Goal: Task Accomplishment & Management: Complete application form

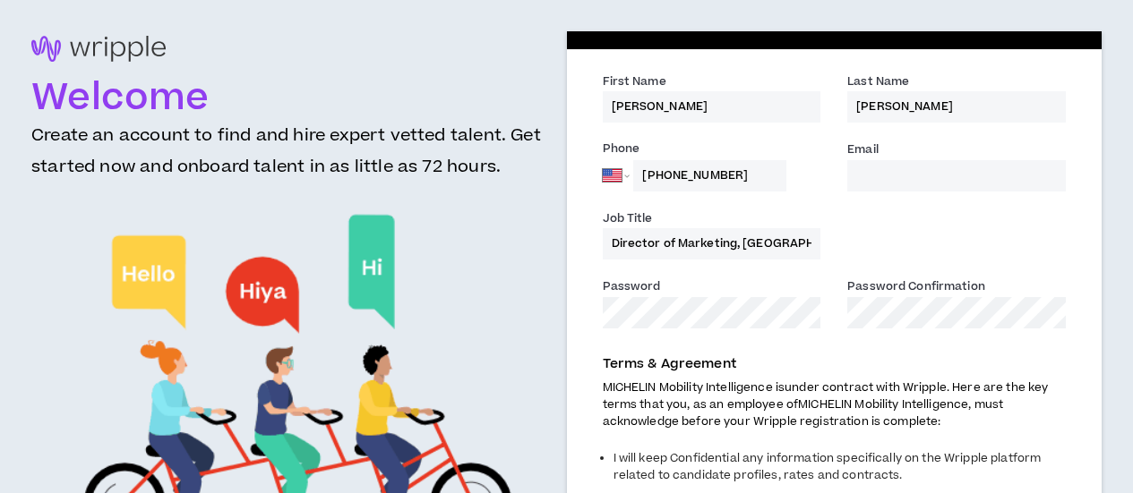
select select "US"
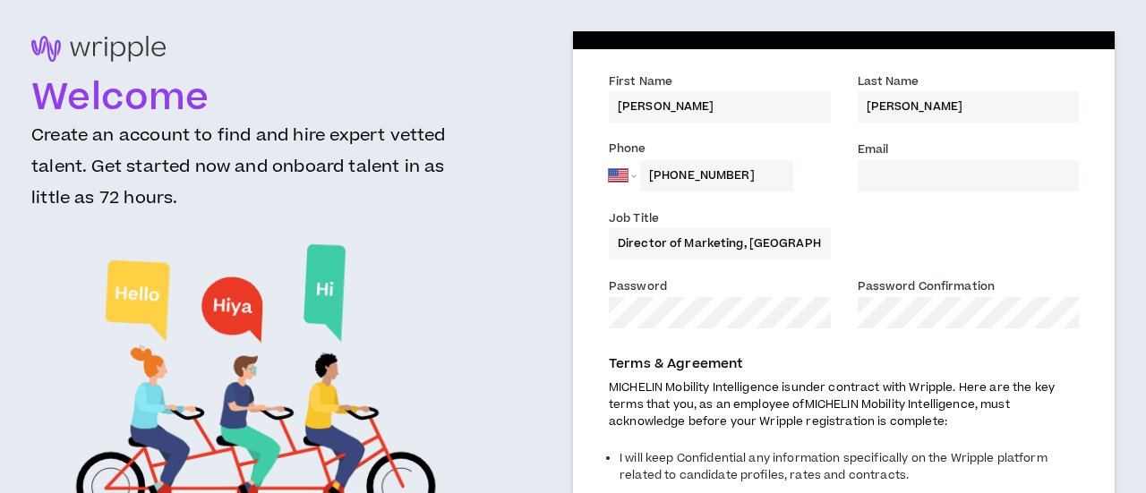
select select "US"
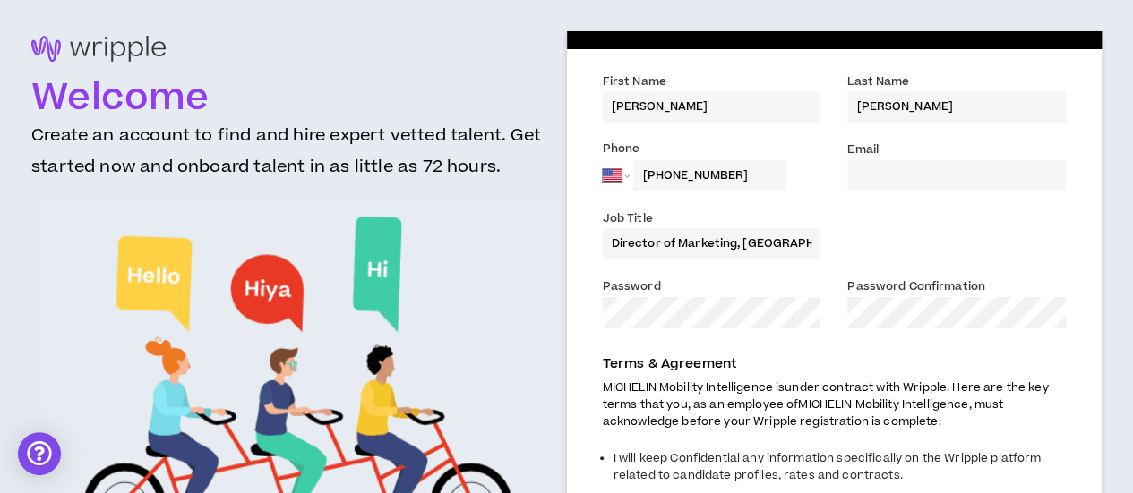
click at [867, 172] on input "Email *" at bounding box center [956, 175] width 219 height 31
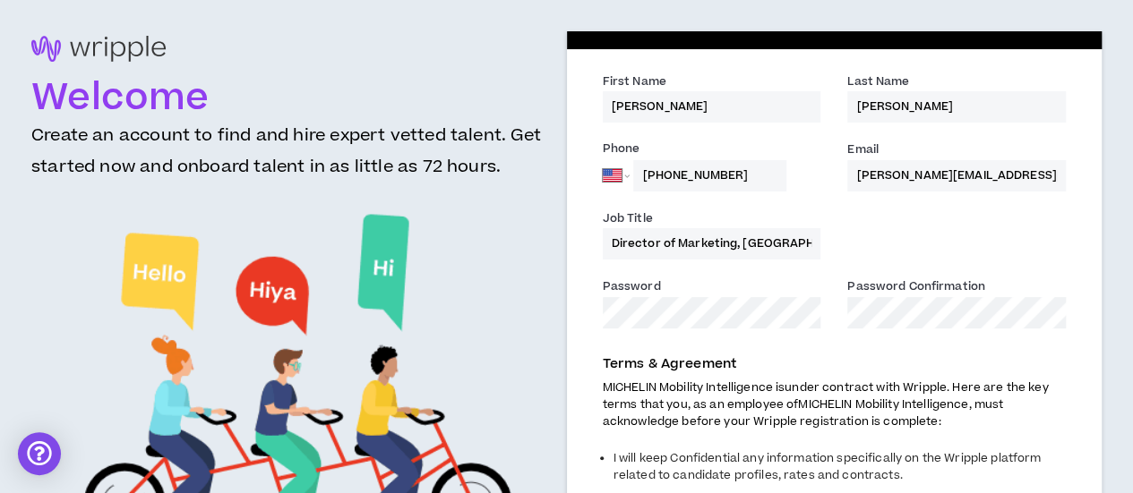
type input "paula.archuleta@michelin.com"
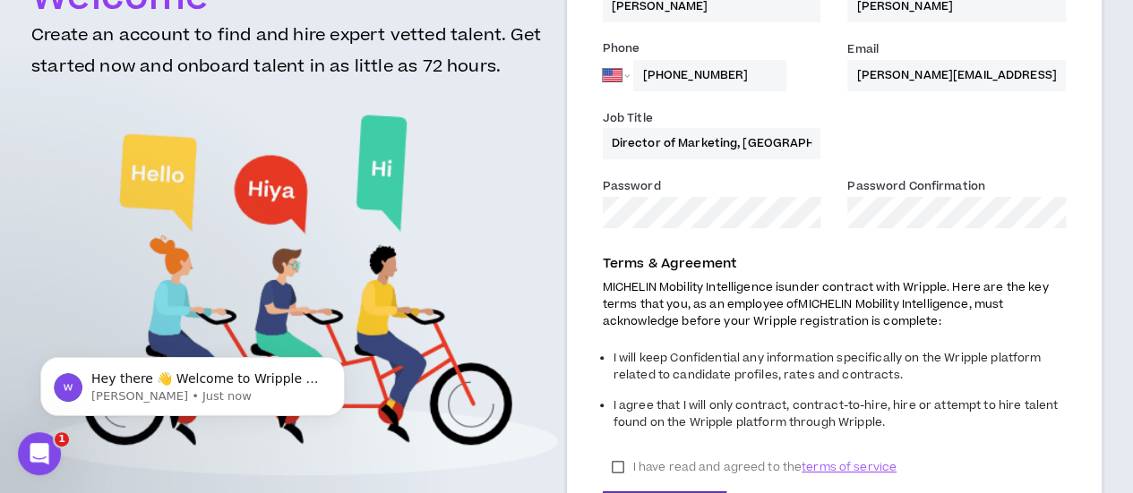
scroll to position [179, 0]
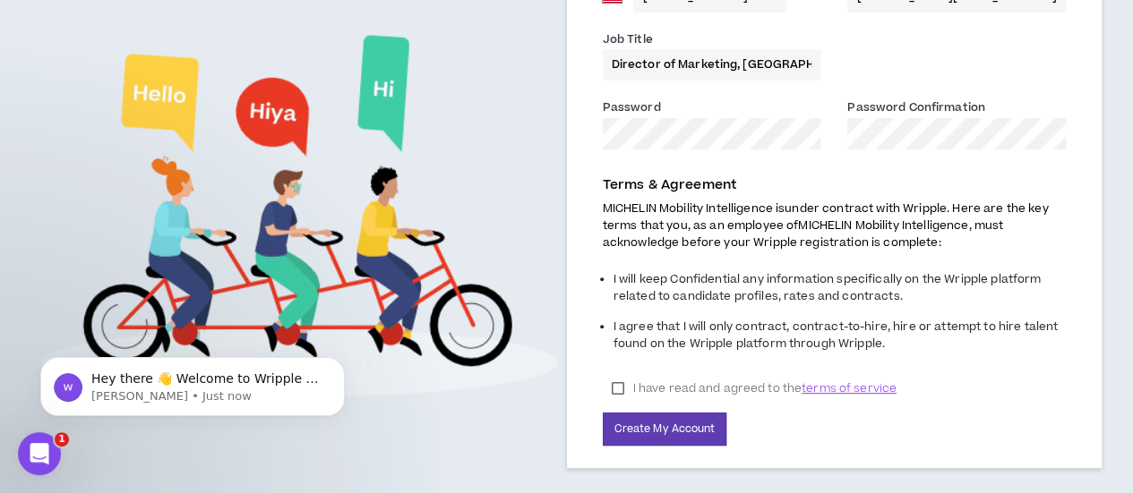
click at [620, 386] on label "I have read and agreed to the terms of service" at bounding box center [754, 388] width 303 height 27
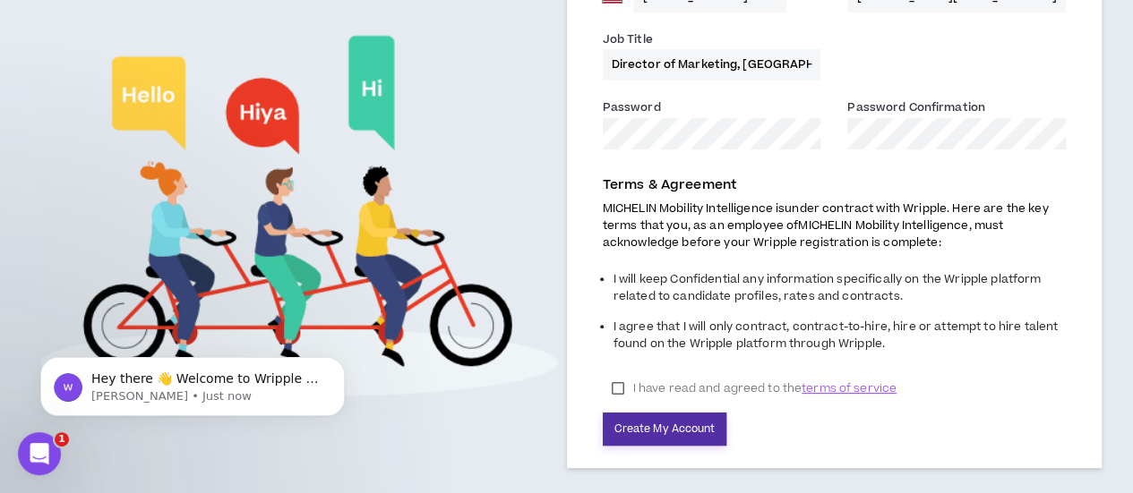
click at [654, 432] on button "Create My Account" at bounding box center [665, 429] width 124 height 33
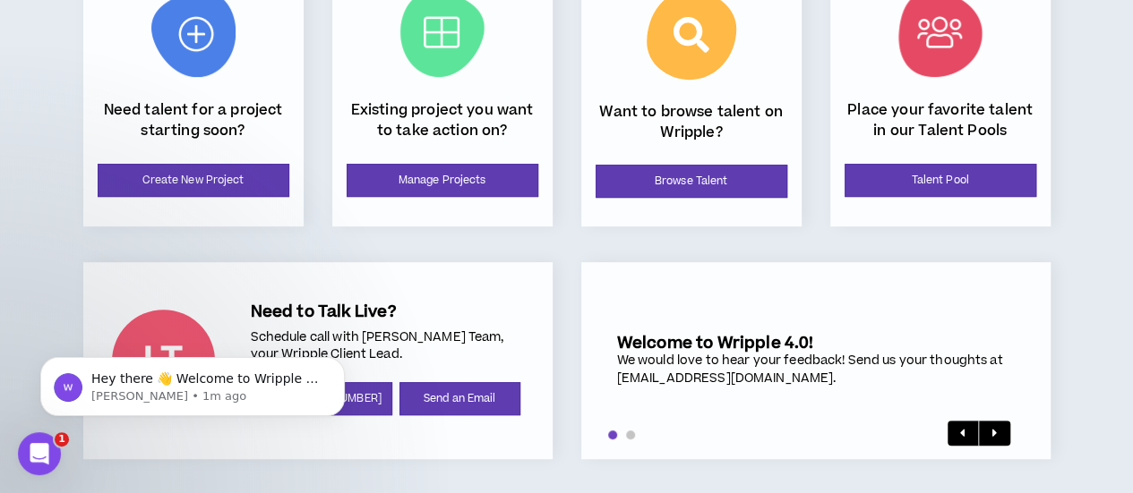
scroll to position [362, 0]
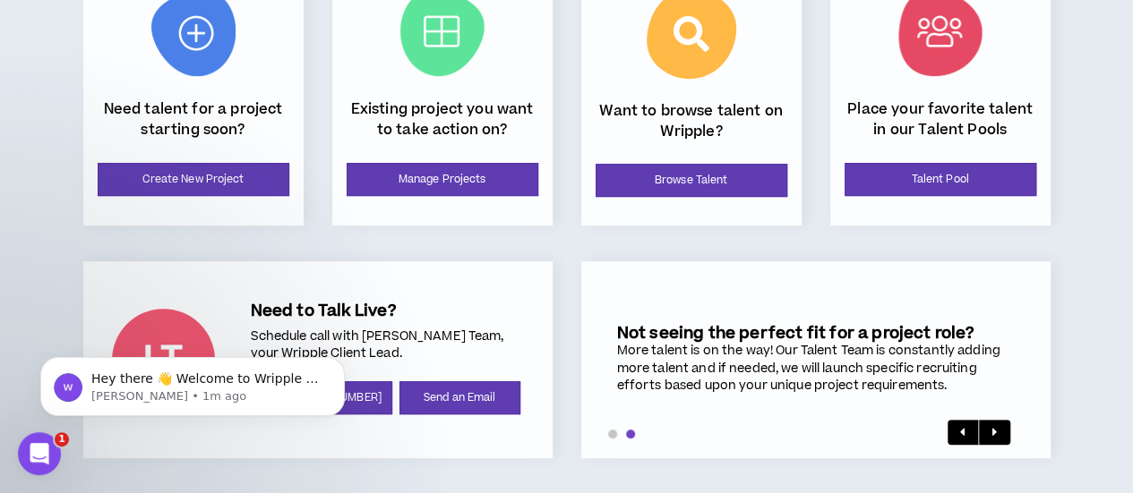
click at [630, 436] on span at bounding box center [630, 434] width 9 height 9
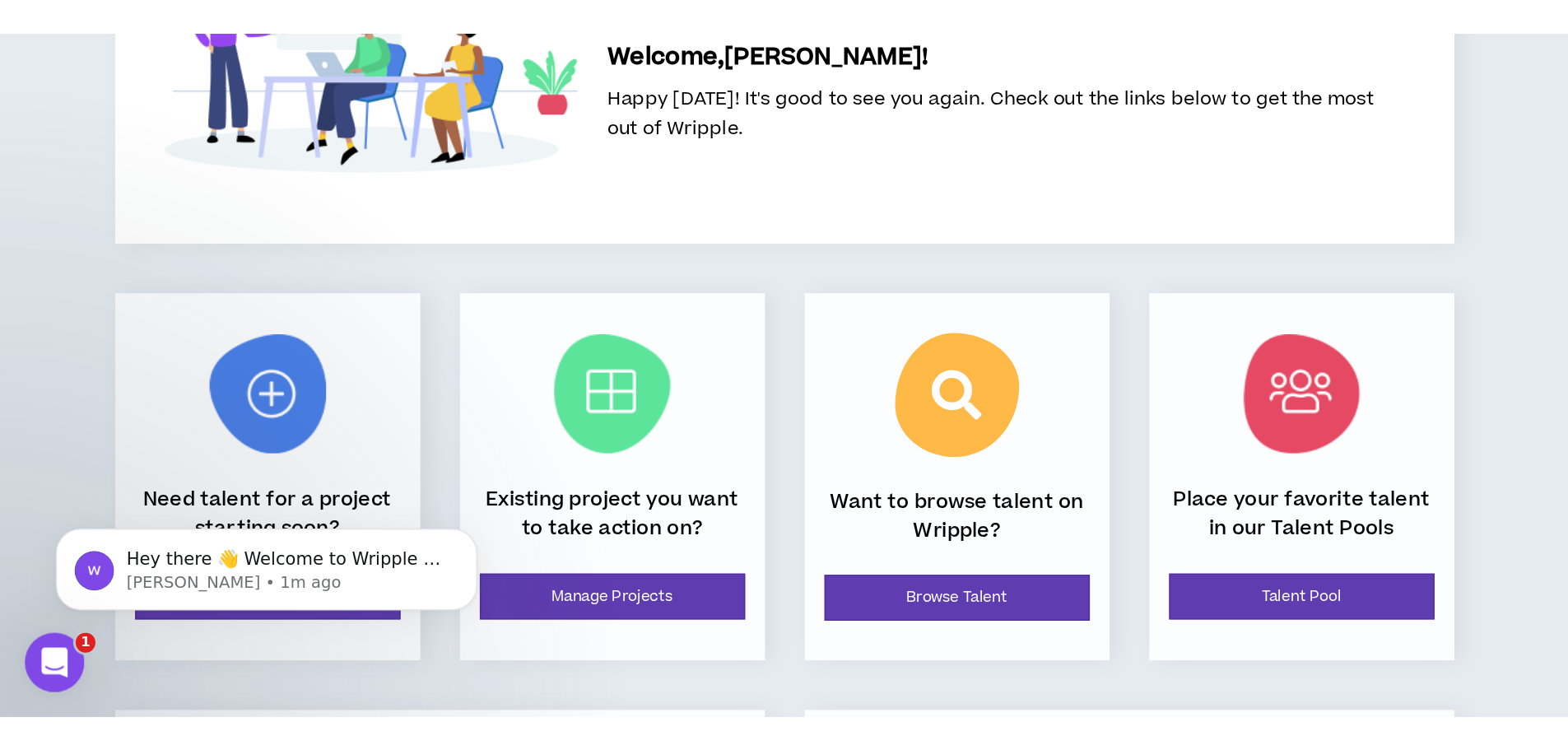
scroll to position [0, 0]
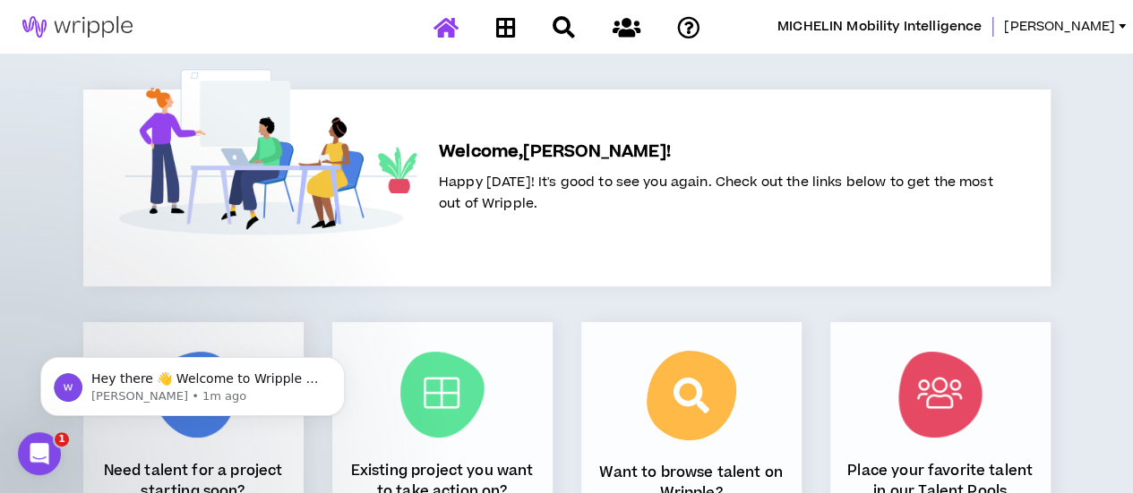
drag, startPoint x: 991, startPoint y: 7, endPoint x: 1092, endPoint y: 225, distance: 239.6
click at [1092, 225] on div "MICHELIN Mobility Intelligence Paula Welcome, Paula ! Happy Friday! It's good t…" at bounding box center [566, 428] width 1133 height 856
